Goal: Task Accomplishment & Management: Manage account settings

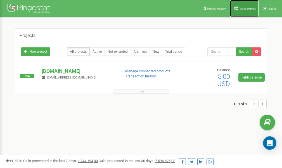
click at [245, 9] on span "Profile settings" at bounding box center [247, 8] width 17 height 3
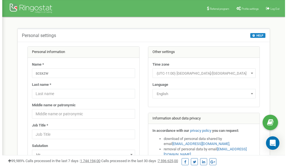
scroll to position [28, 0]
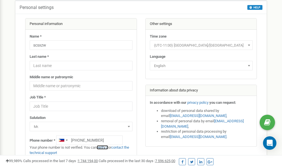
click at [106, 147] on link "verify it" at bounding box center [102, 147] width 11 height 4
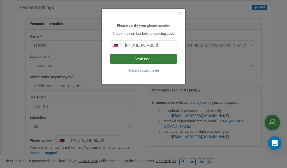
click at [140, 59] on button "Send code" at bounding box center [143, 59] width 67 height 10
